Goal: Transaction & Acquisition: Purchase product/service

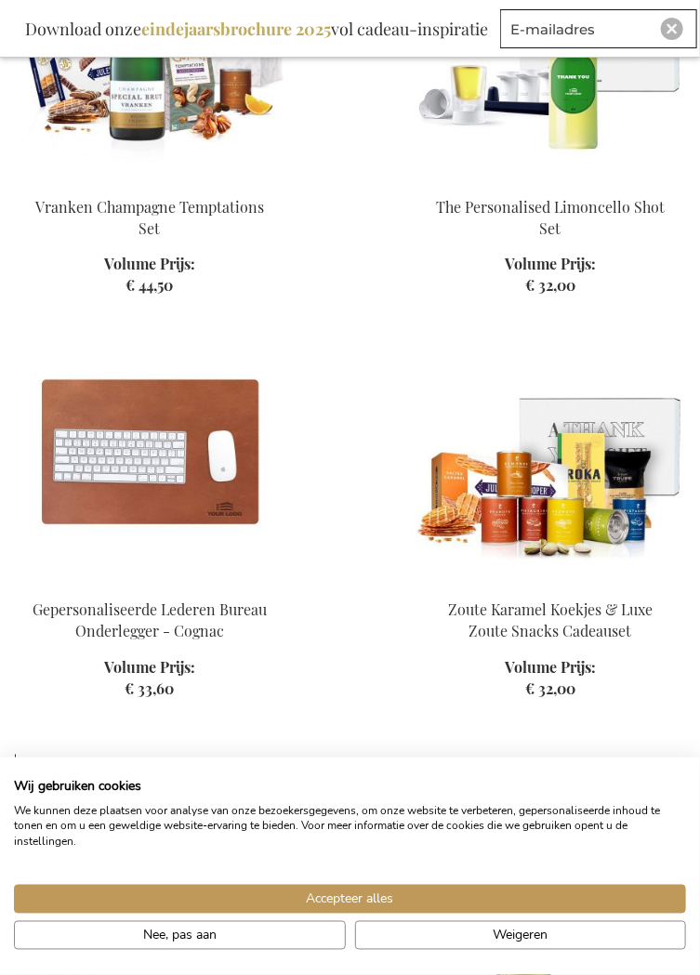
scroll to position [3892, 0]
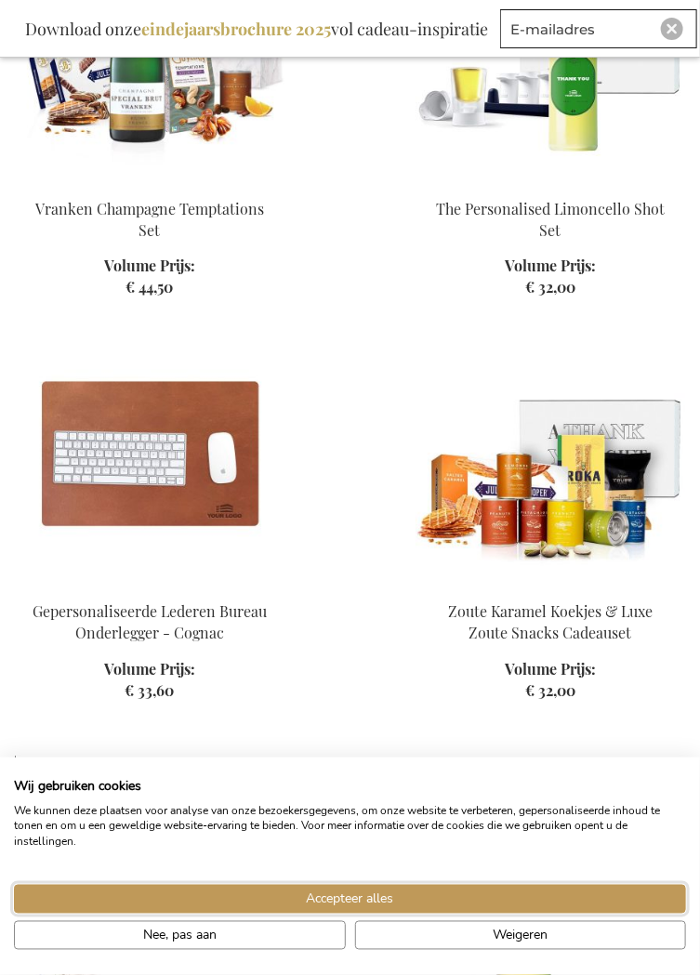
click at [365, 909] on span "Accepteer alles" at bounding box center [350, 899] width 87 height 20
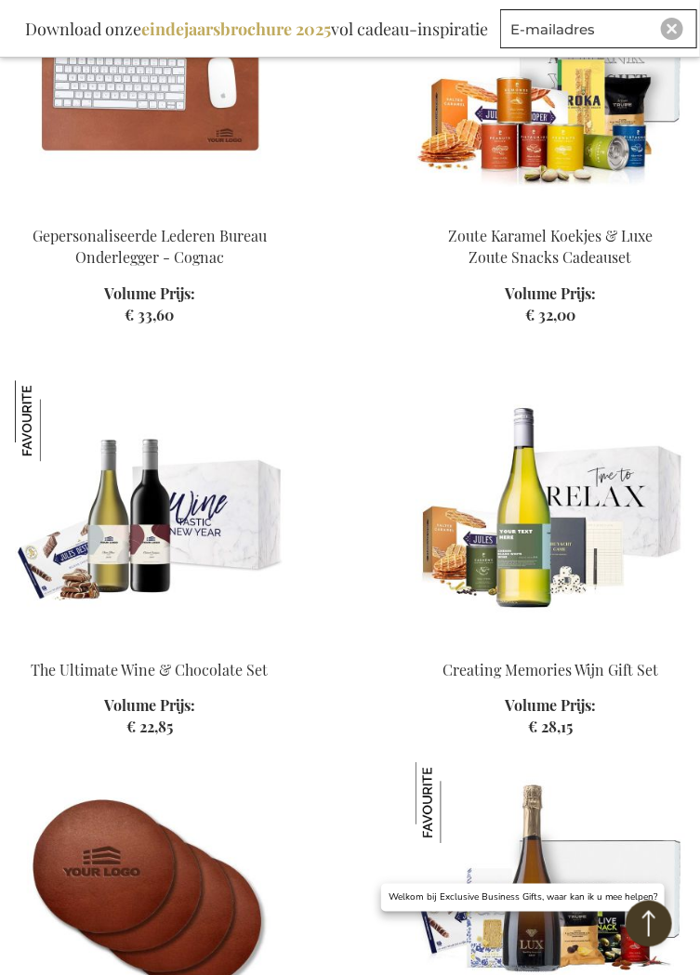
scroll to position [4270, 0]
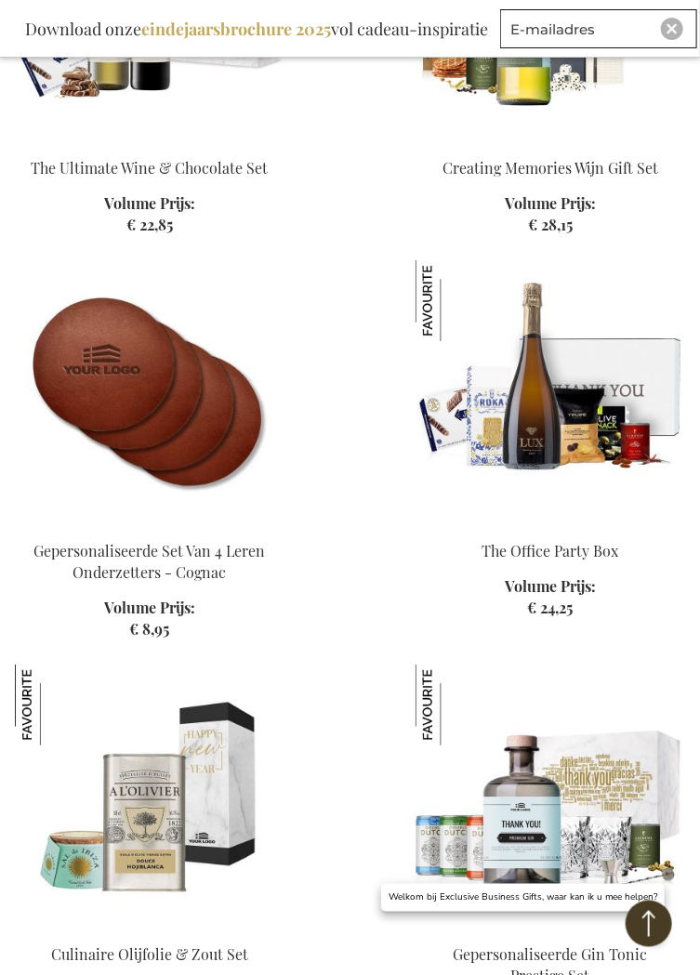
scroll to position [4771, 0]
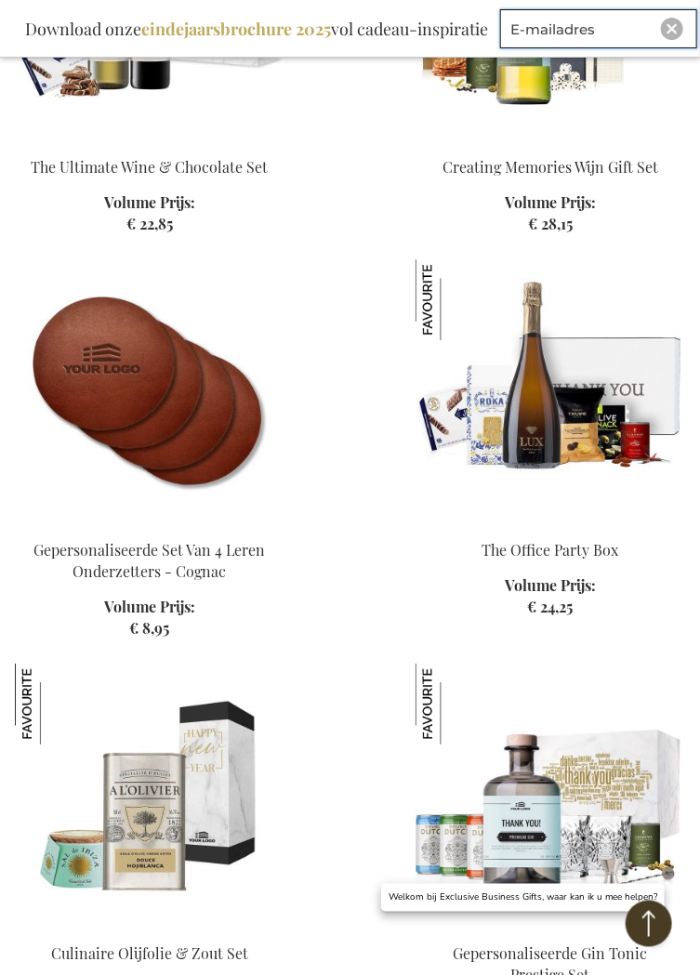
click at [696, 16] on input "E-mailadres" at bounding box center [598, 28] width 197 height 39
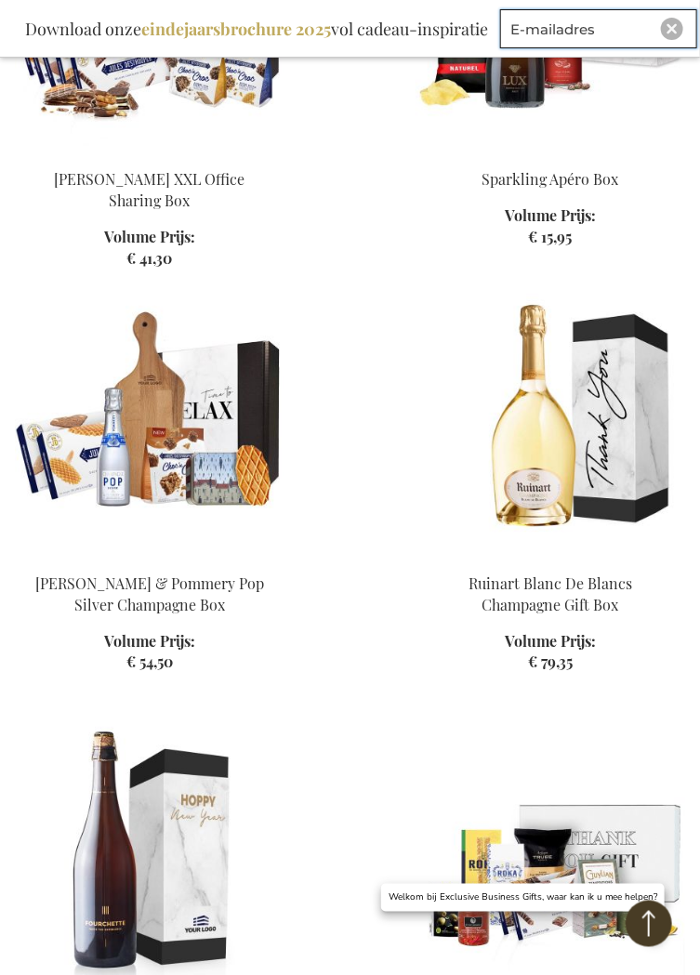
scroll to position [6332, 0]
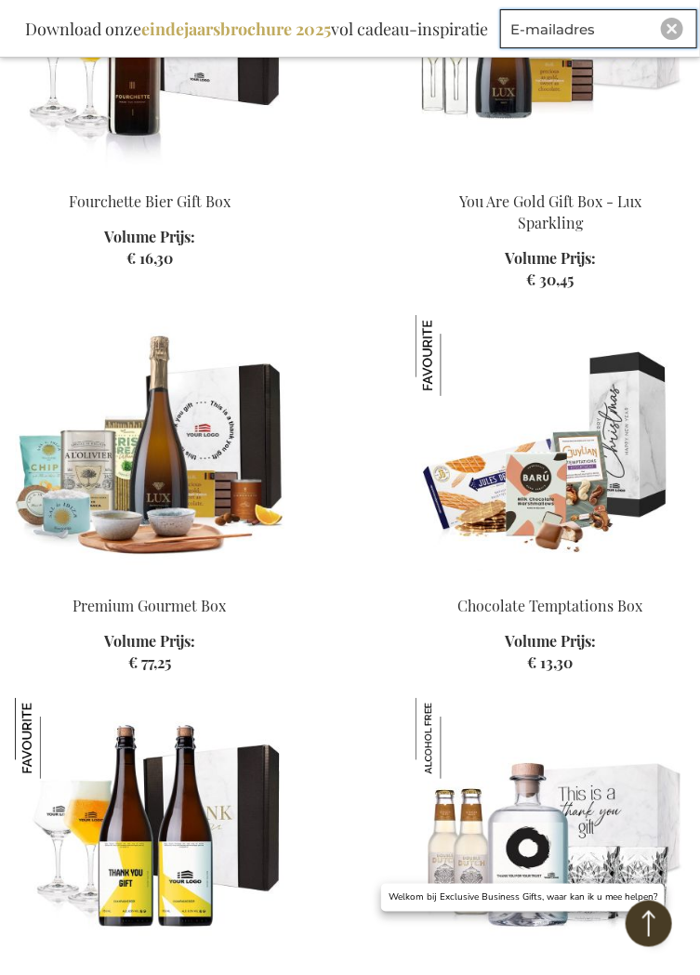
scroll to position [8297, 0]
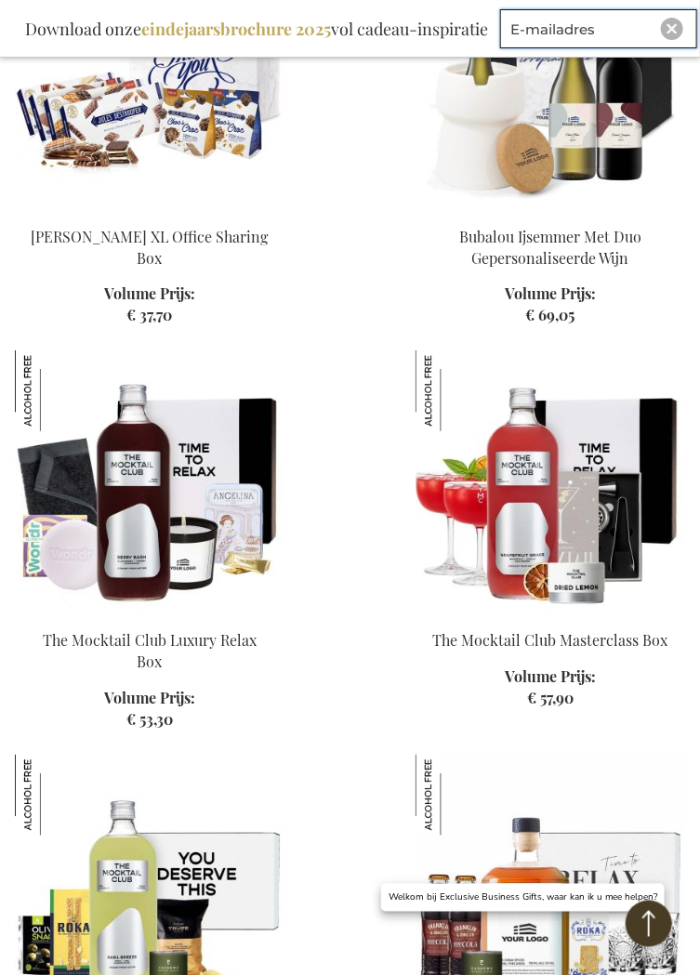
scroll to position [10291, 0]
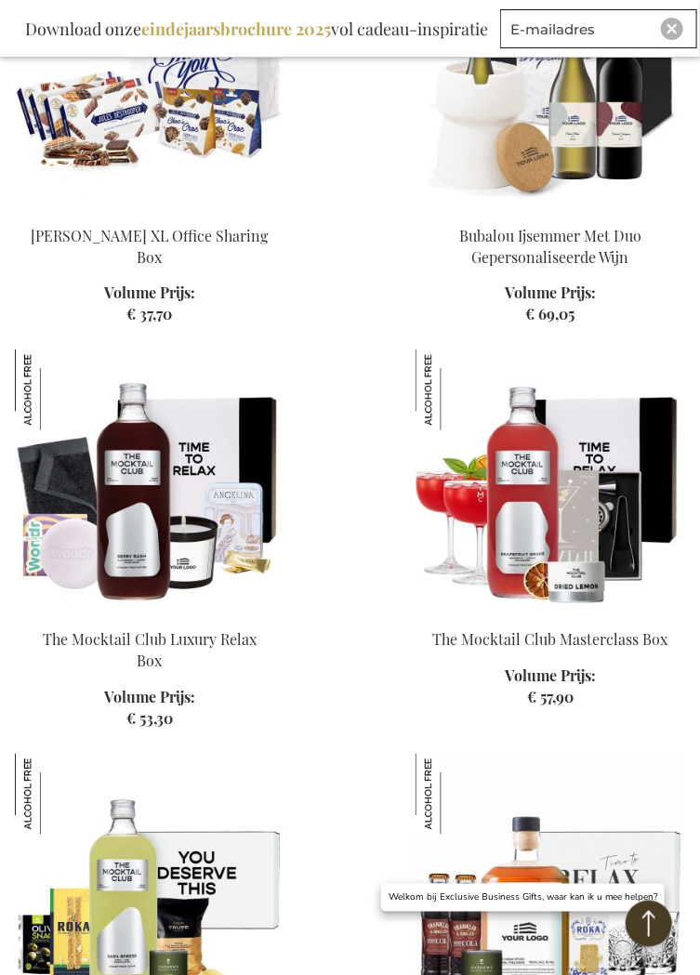
click at [590, 543] on img at bounding box center [550, 479] width 270 height 260
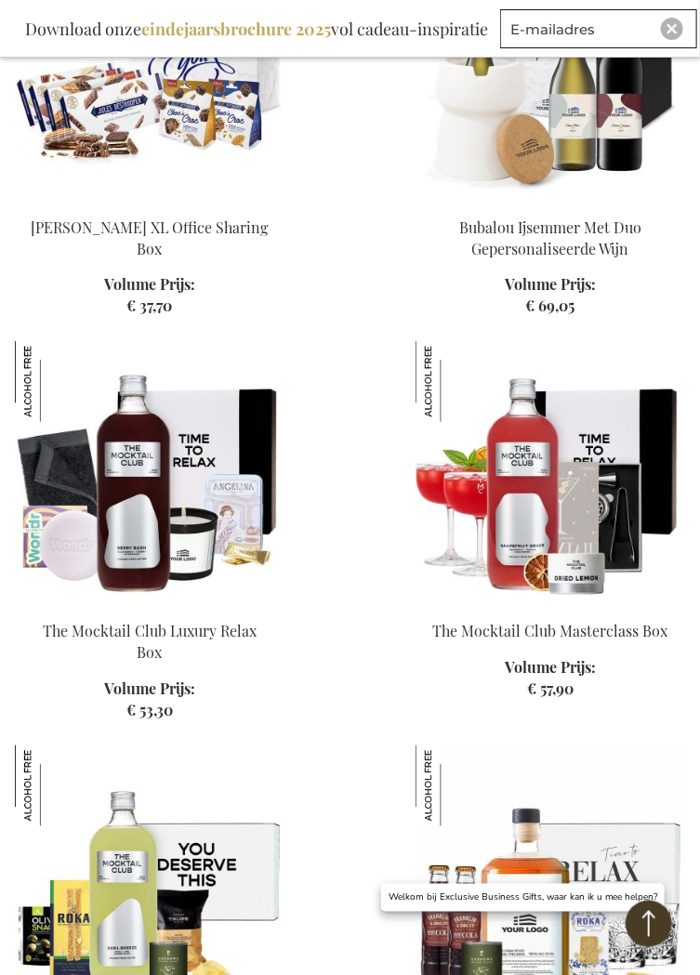
scroll to position [10326, 0]
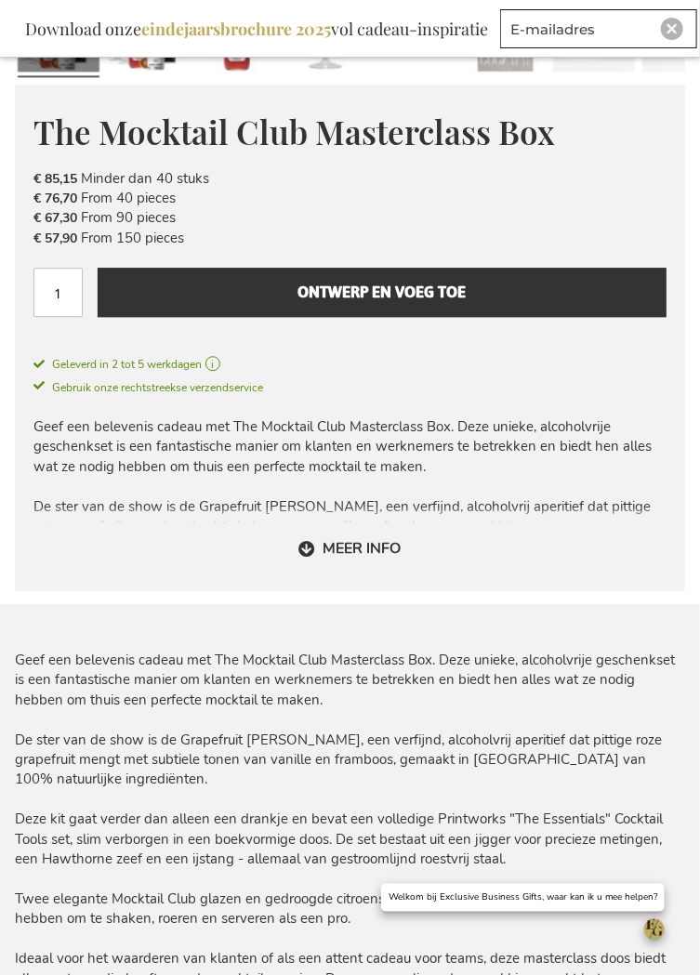
scroll to position [1103, 0]
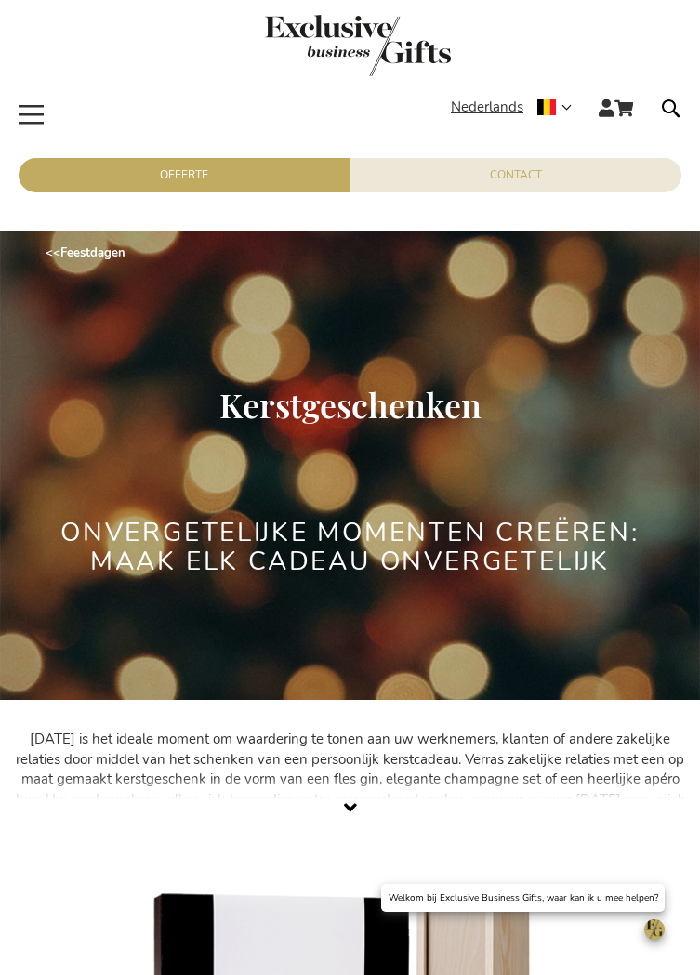
scroll to position [1556, 0]
